Goal: Information Seeking & Learning: Learn about a topic

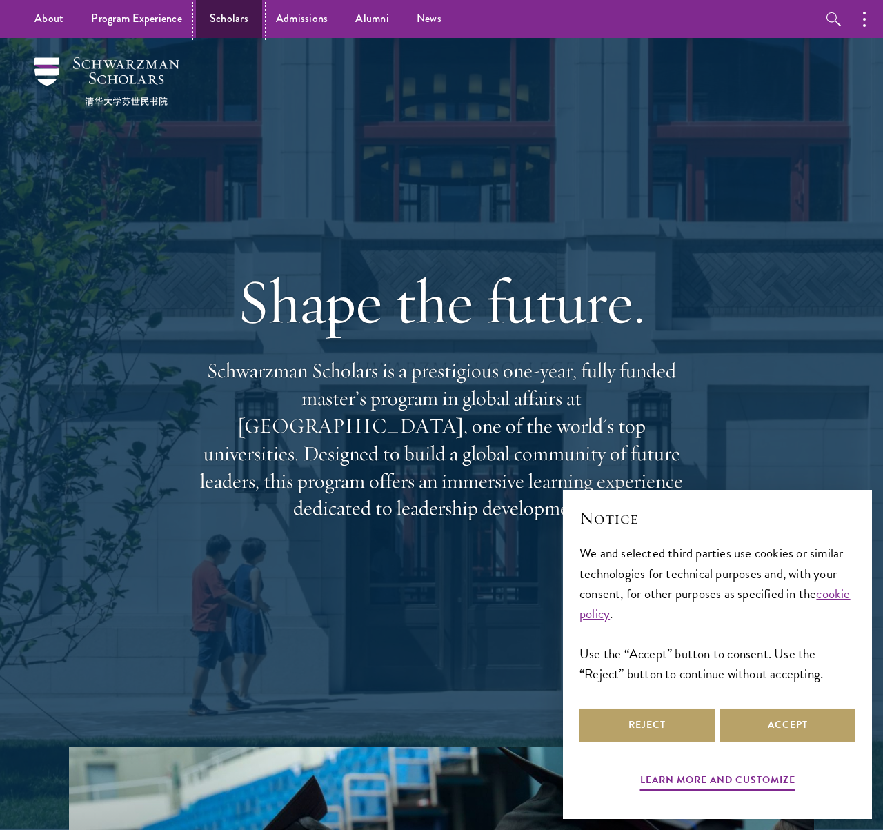
click at [240, 13] on link "Scholars" at bounding box center [229, 19] width 66 height 38
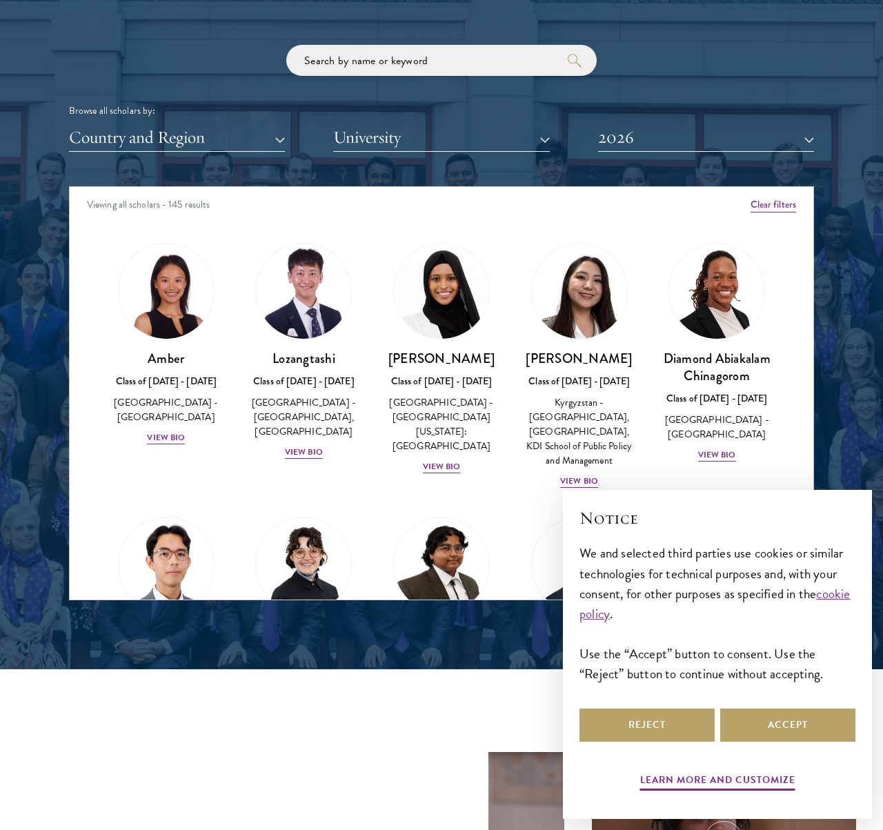
scroll to position [1631, 0]
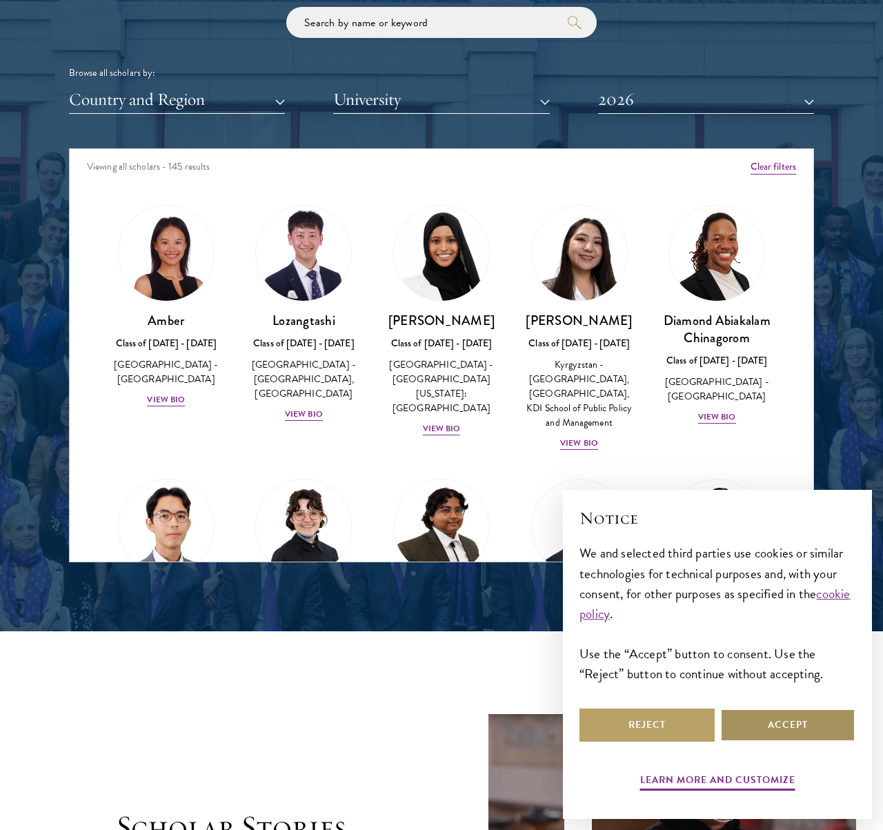
click at [806, 724] on button "Accept" at bounding box center [787, 725] width 135 height 33
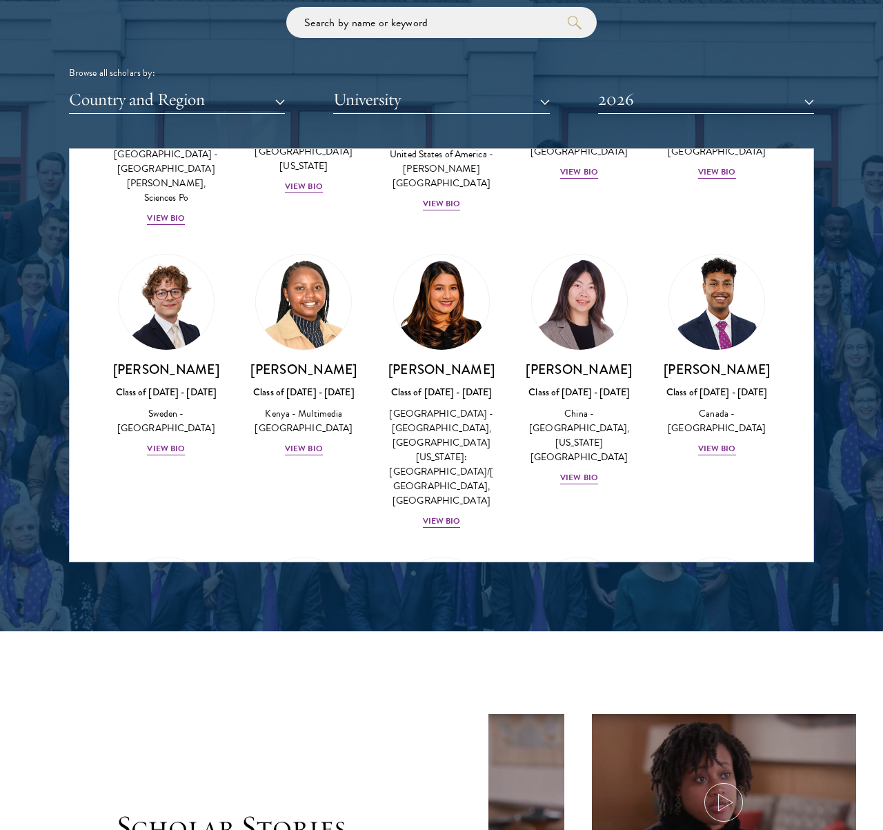
scroll to position [2119, 0]
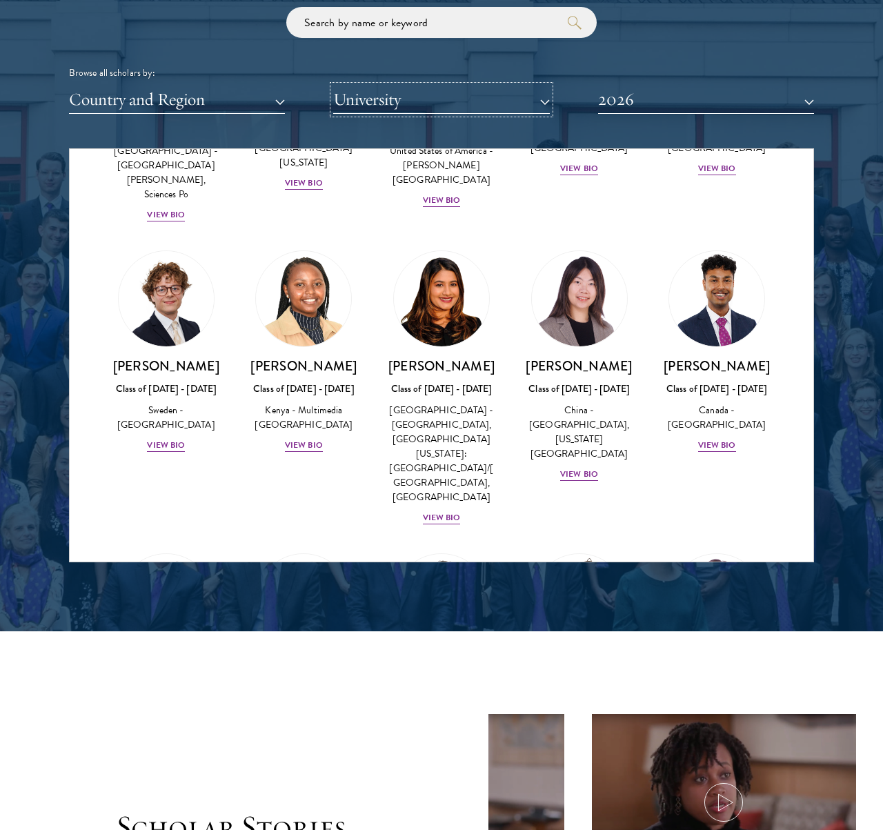
click at [425, 106] on button "University" at bounding box center [441, 100] width 216 height 28
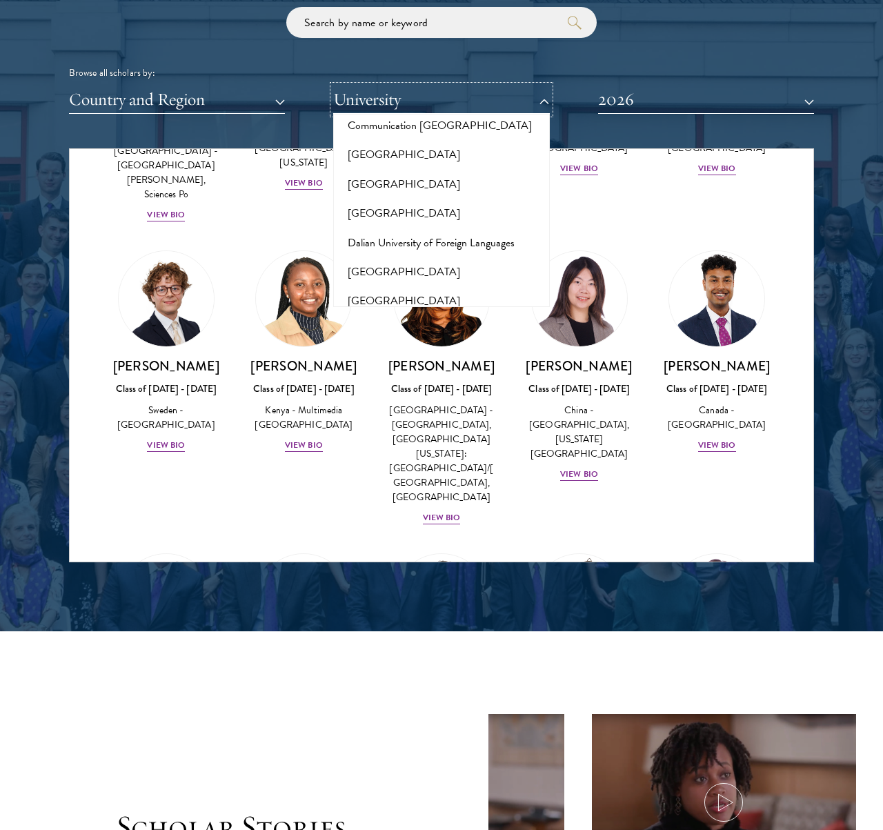
scroll to position [2262, 0]
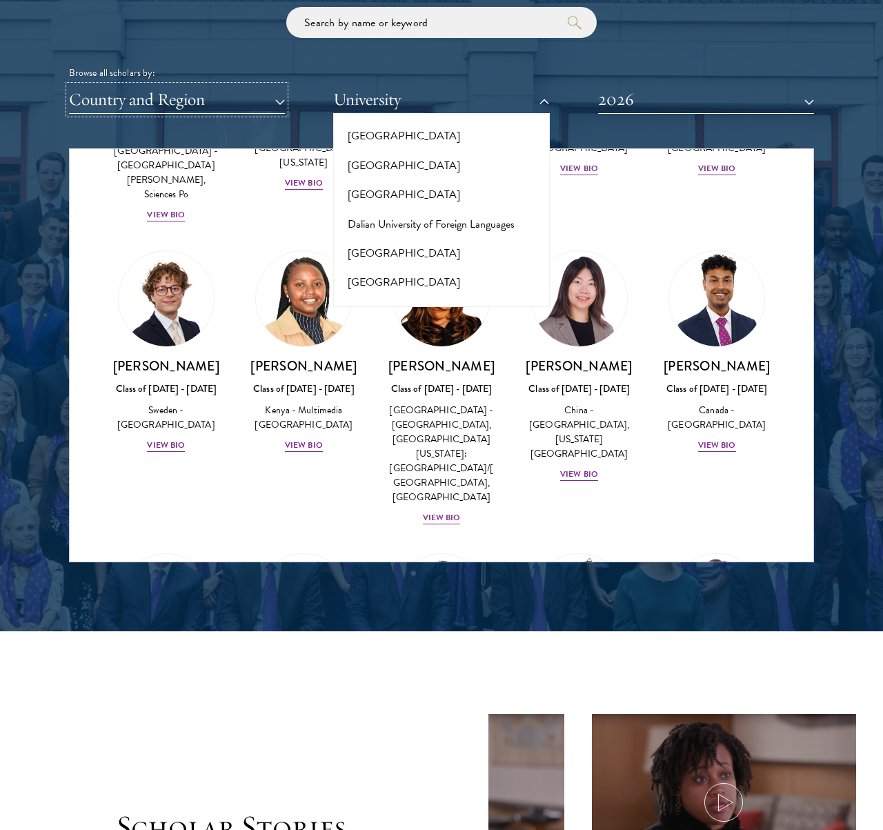
click at [197, 108] on button "Country and Region" at bounding box center [177, 100] width 216 height 28
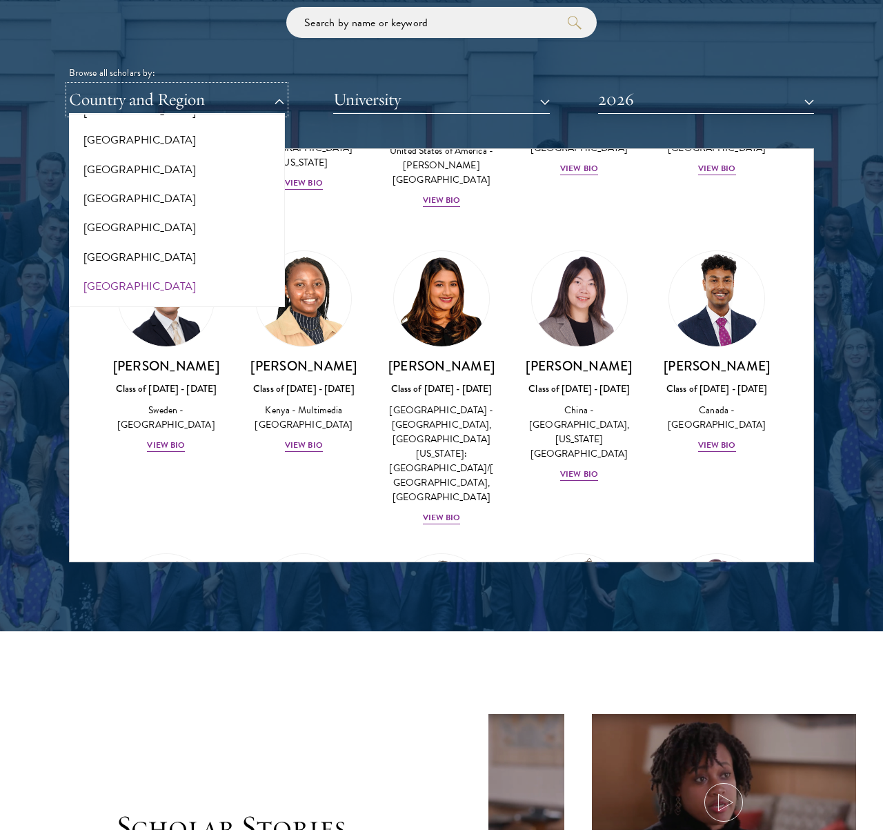
scroll to position [128, 0]
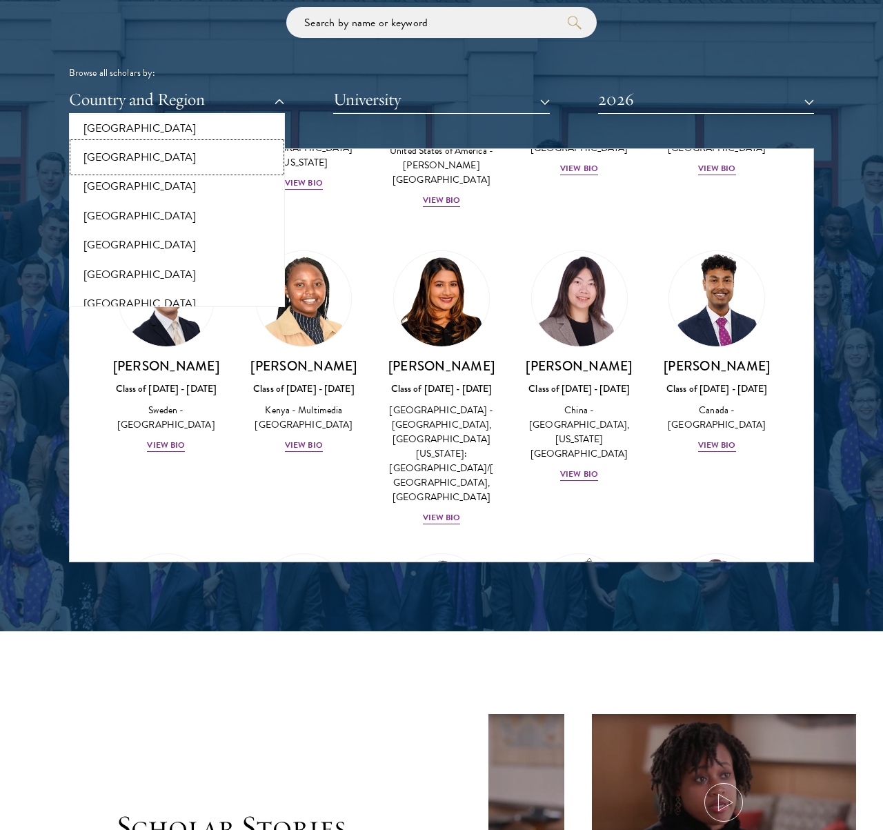
click at [118, 159] on button "[GEOGRAPHIC_DATA]" at bounding box center [177, 157] width 208 height 29
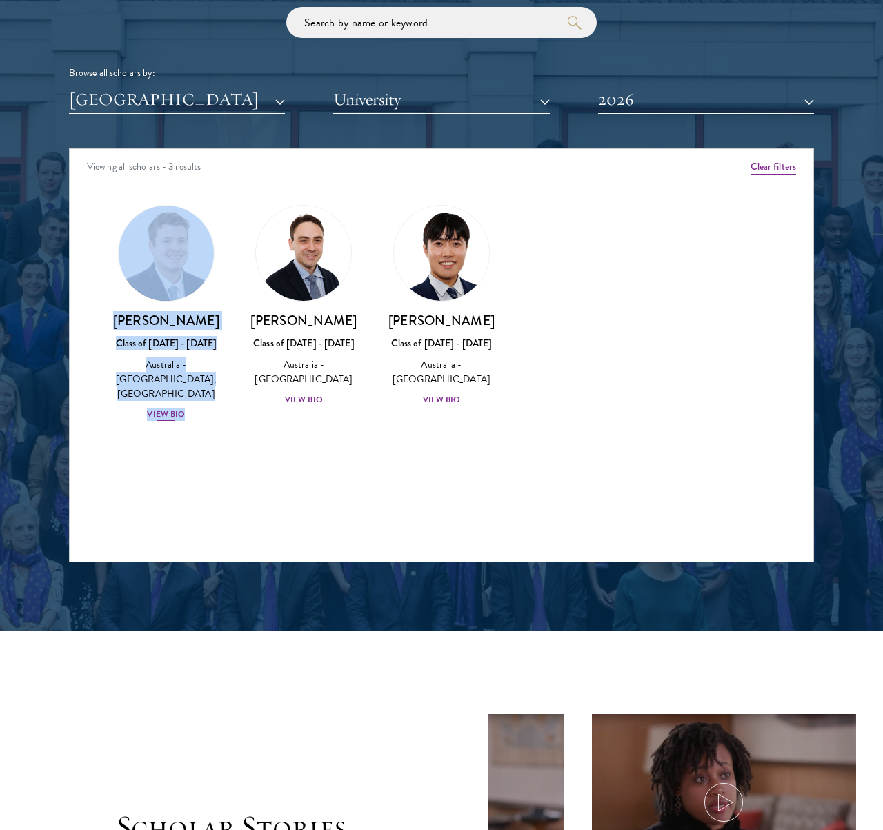
drag, startPoint x: 231, startPoint y: 497, endPoint x: 130, endPoint y: 261, distance: 256.8
click at [130, 261] on div "Viewing all scholars - 3 results Clear filters Amber Class of 2025 - 2026 China…" at bounding box center [441, 355] width 745 height 414
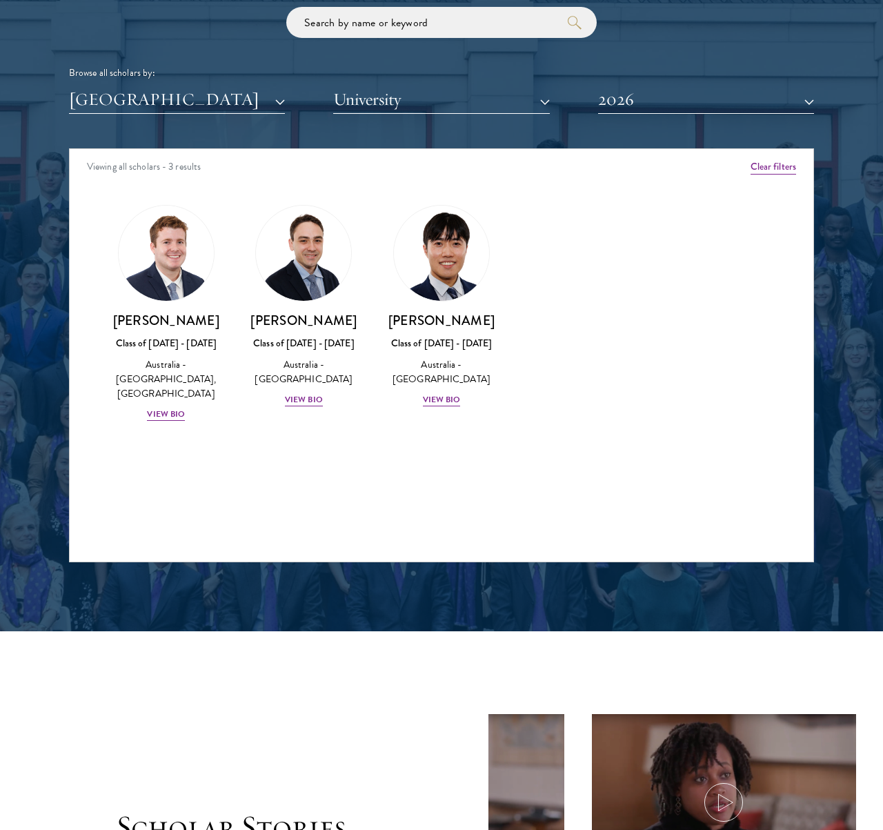
click at [299, 506] on div "Viewing all scholars - 3 results Clear filters Amber Class of 2025 - 2026 China…" at bounding box center [441, 355] width 745 height 414
click at [146, 335] on div "Jack Anderson Class of 2025 - 2026 Australia - University of Western Australia,…" at bounding box center [166, 367] width 110 height 110
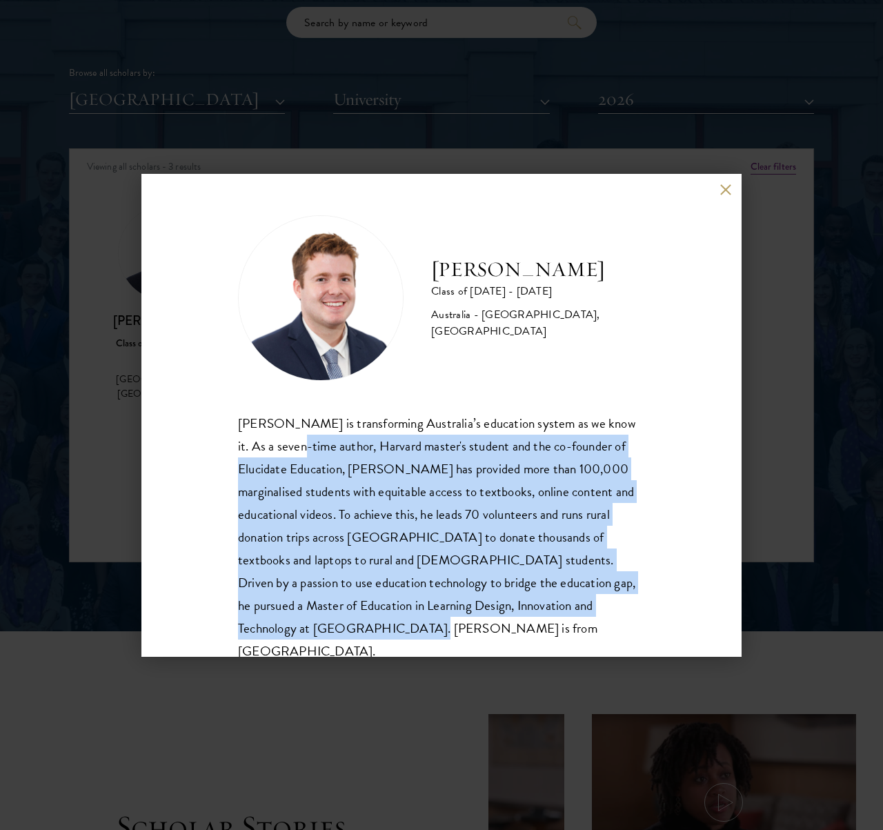
drag, startPoint x: 279, startPoint y: 445, endPoint x: 583, endPoint y: 619, distance: 349.9
click at [583, 619] on div "Jack Anderson is transforming Australia’s education system as we know it. As a …" at bounding box center [441, 537] width 407 height 251
click at [578, 621] on div "Jack Anderson is transforming Australia’s education system as we know it. As a …" at bounding box center [441, 537] width 407 height 251
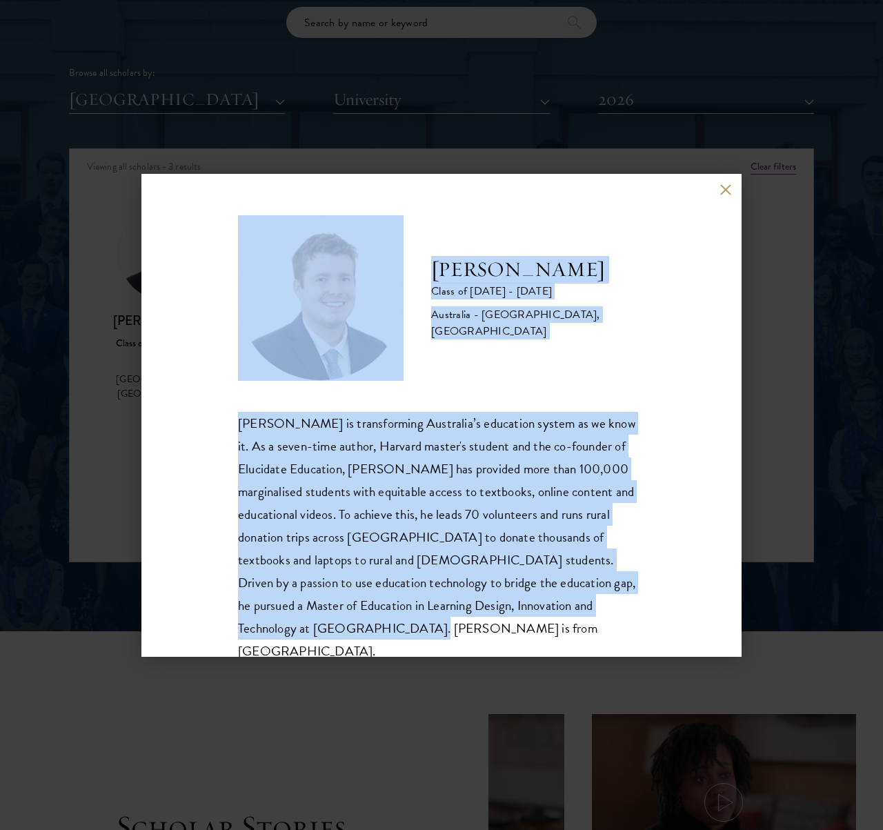
drag, startPoint x: 468, startPoint y: 616, endPoint x: 271, endPoint y: 351, distance: 330.9
click at [271, 351] on div "Jack Anderson Class of 2025 - 2026 Australia - University of Western Australia,…" at bounding box center [441, 439] width 407 height 448
click at [341, 417] on div "Jack Anderson is transforming Australia’s education system as we know it. As a …" at bounding box center [441, 537] width 407 height 251
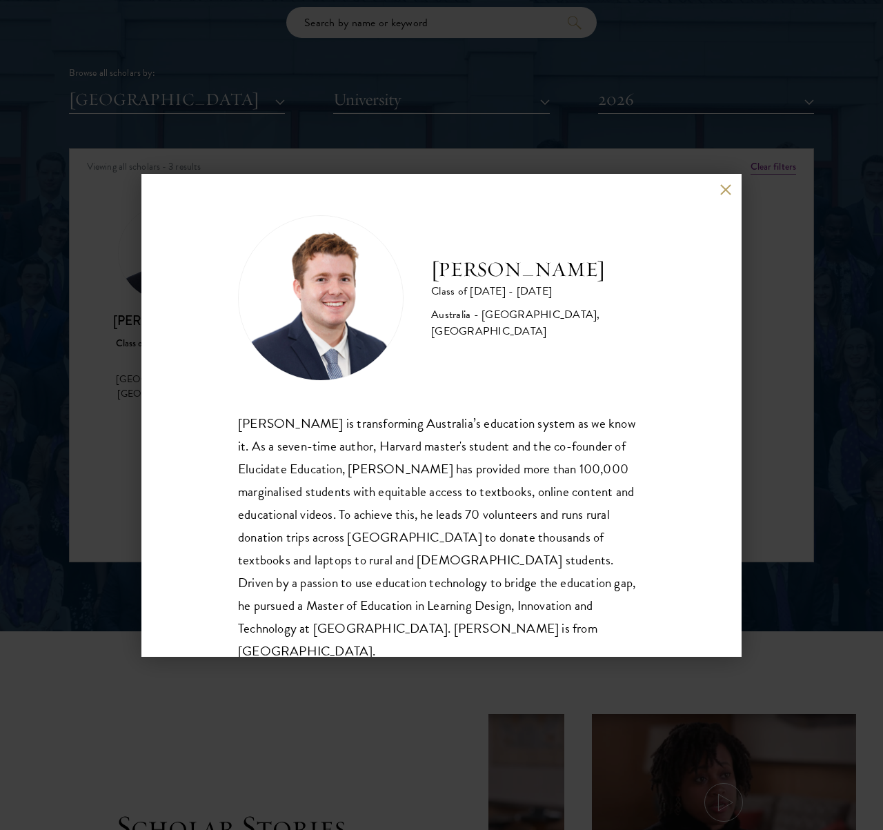
click at [731, 181] on div "Jack Anderson Class of 2025 - 2026 Australia - University of Western Australia,…" at bounding box center [441, 415] width 600 height 483
click at [727, 186] on button at bounding box center [726, 190] width 12 height 12
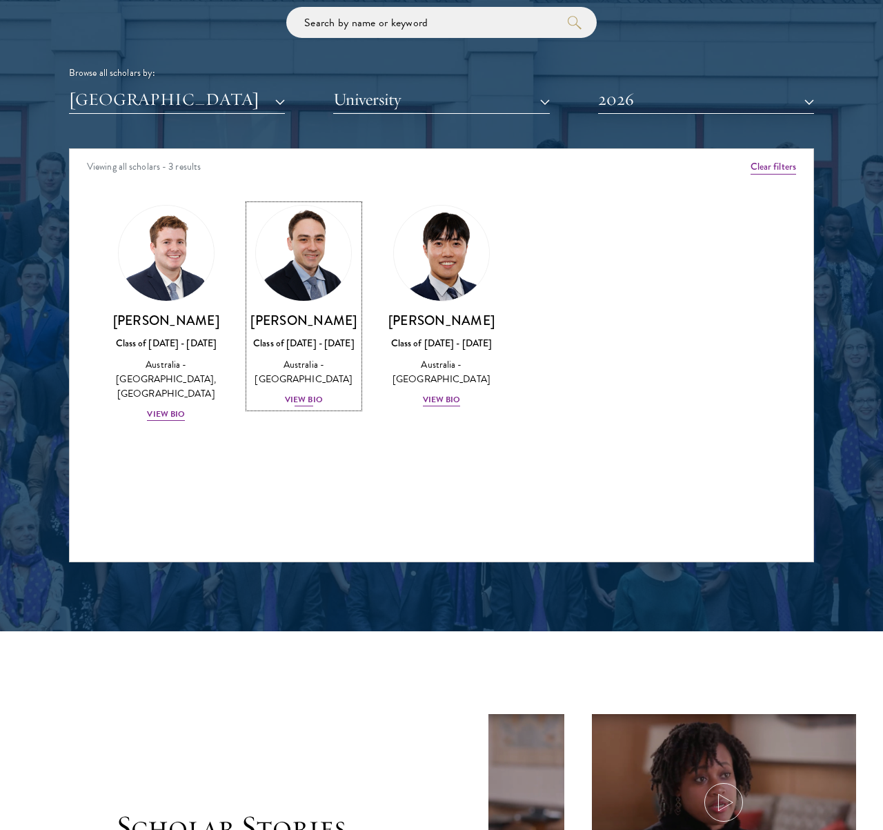
click at [327, 309] on link "David Connah Class of 2025 - 2026 Australia - Australian National University Vi…" at bounding box center [304, 306] width 110 height 203
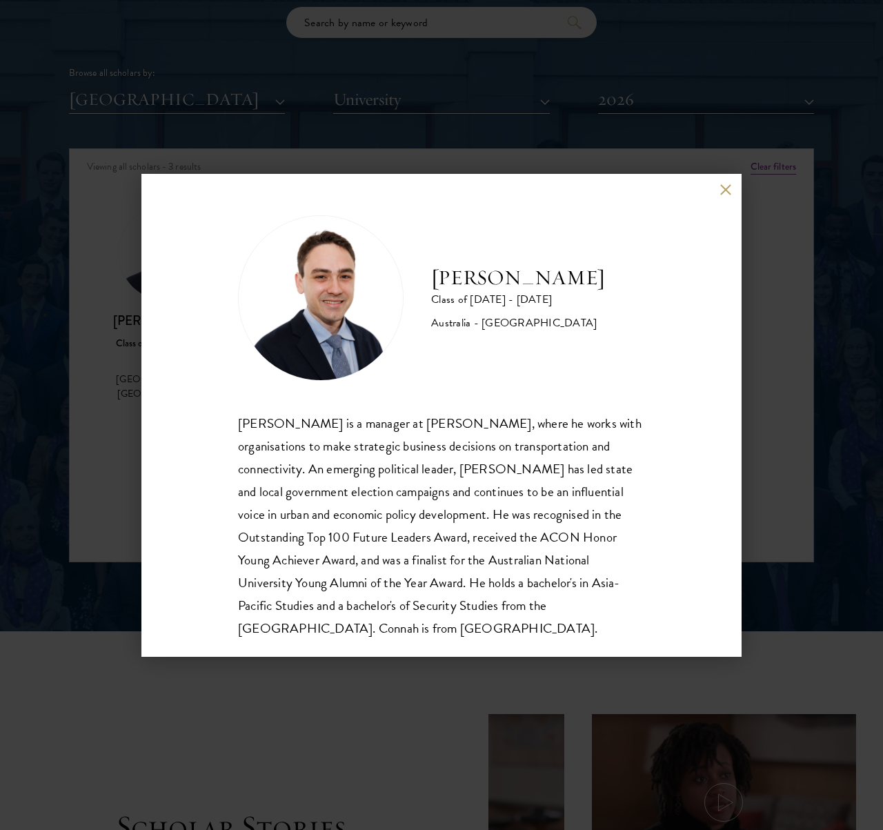
click at [724, 190] on button at bounding box center [726, 190] width 12 height 12
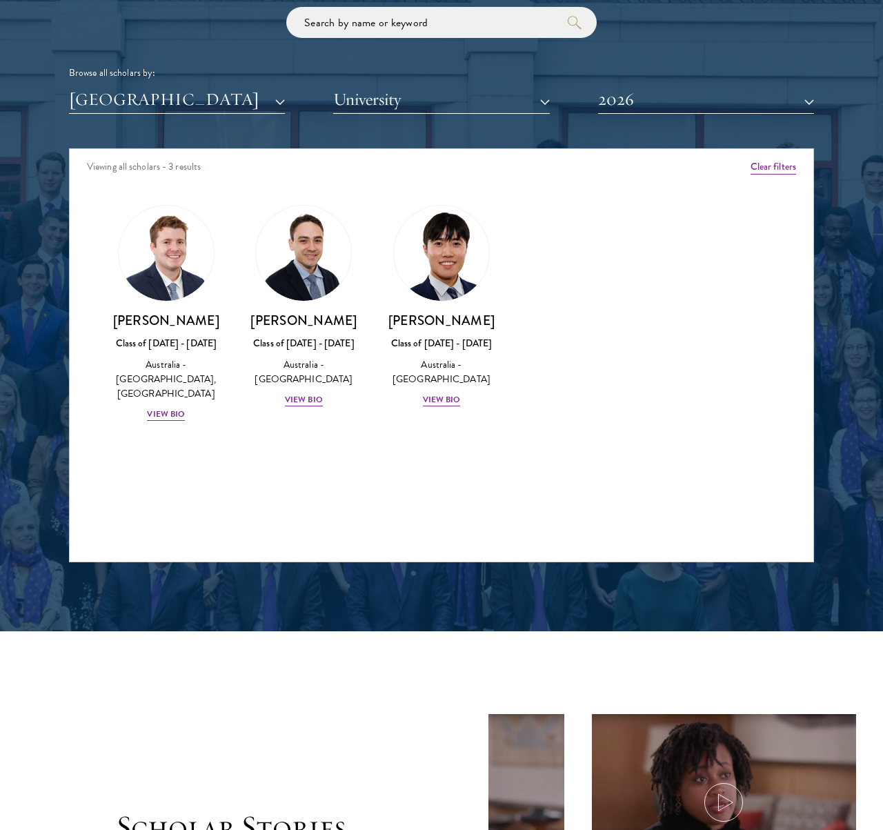
click at [556, 431] on div "Amber Class of 2025 - 2026 China - Peking University View Bio Cirenquji Class o…" at bounding box center [442, 326] width 744 height 276
